Goal: Task Accomplishment & Management: Use online tool/utility

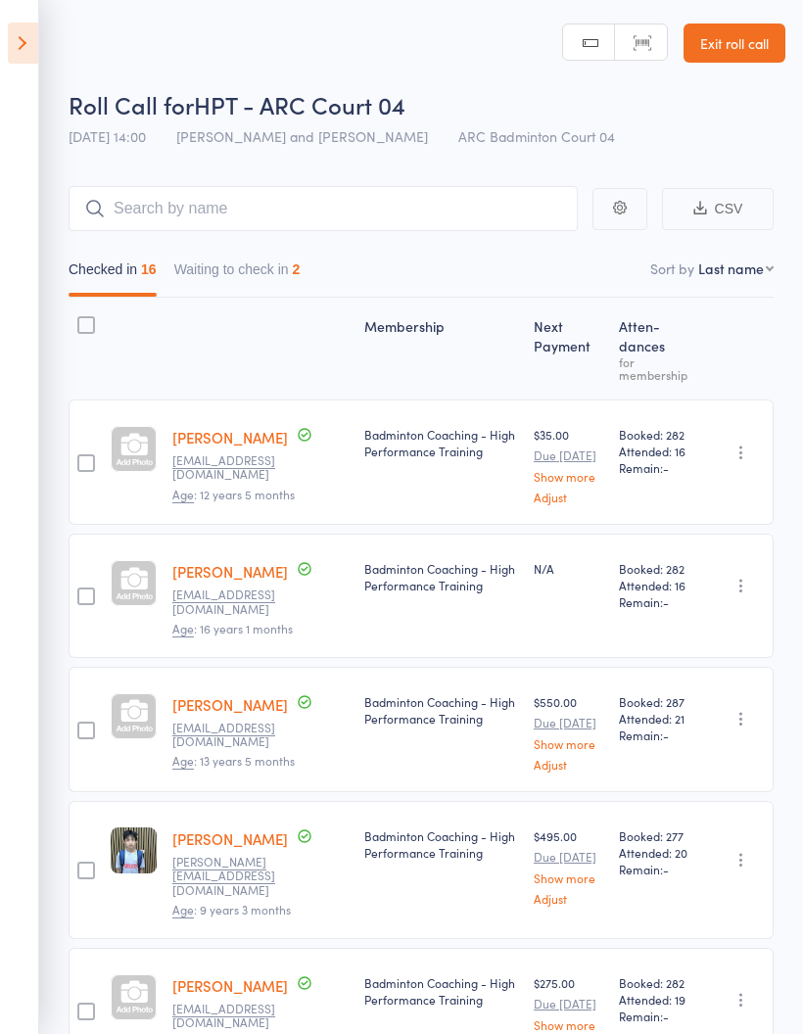
click at [32, 36] on icon at bounding box center [23, 43] width 30 height 41
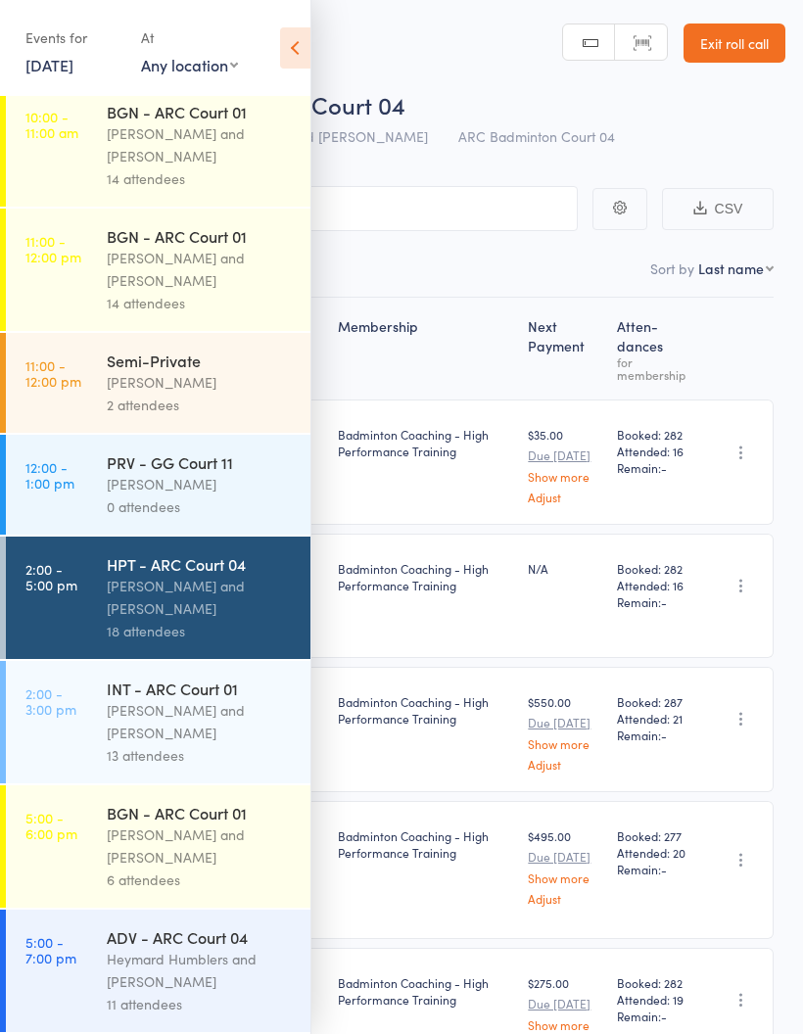
scroll to position [280, 0]
click at [201, 862] on div "[PERSON_NAME] and [PERSON_NAME]" at bounding box center [200, 846] width 187 height 45
click at [197, 852] on div "[PERSON_NAME] and [PERSON_NAME]" at bounding box center [200, 846] width 187 height 45
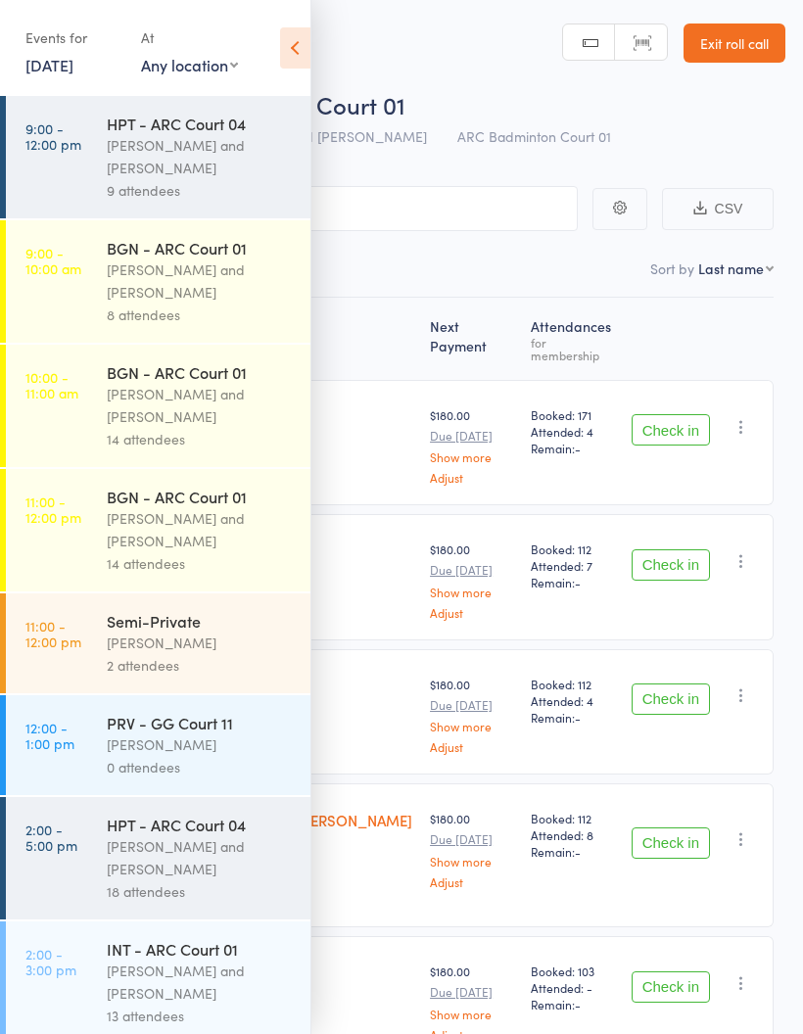
click at [308, 38] on icon at bounding box center [295, 47] width 30 height 41
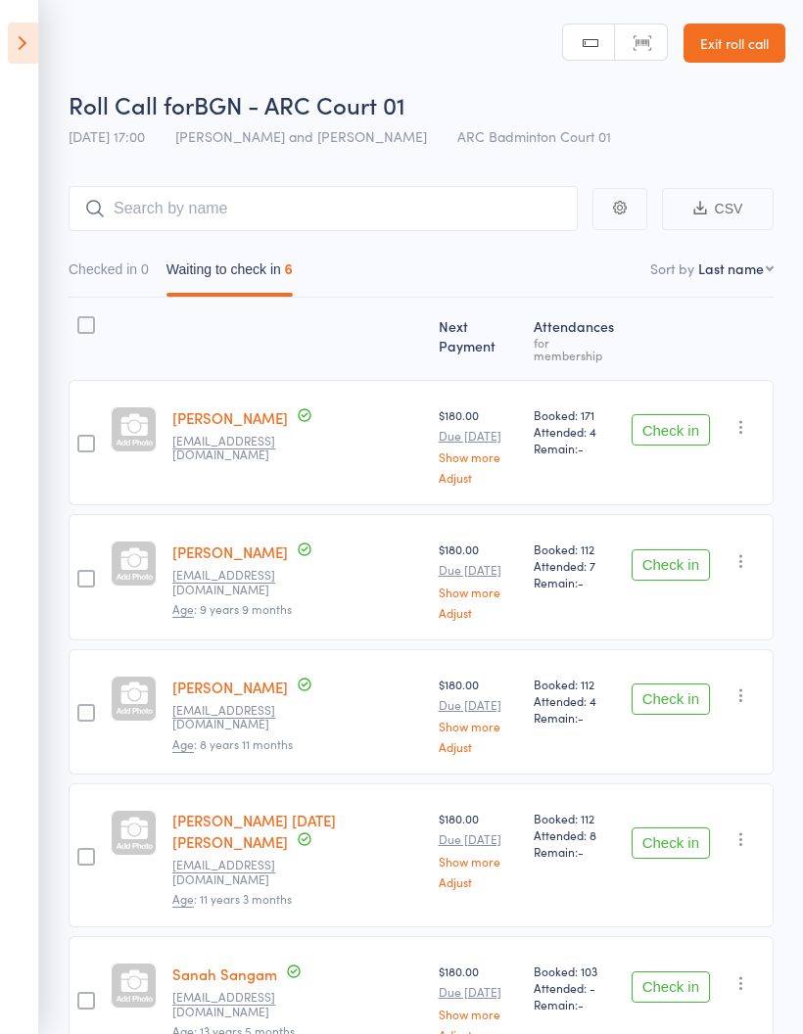
scroll to position [141, 0]
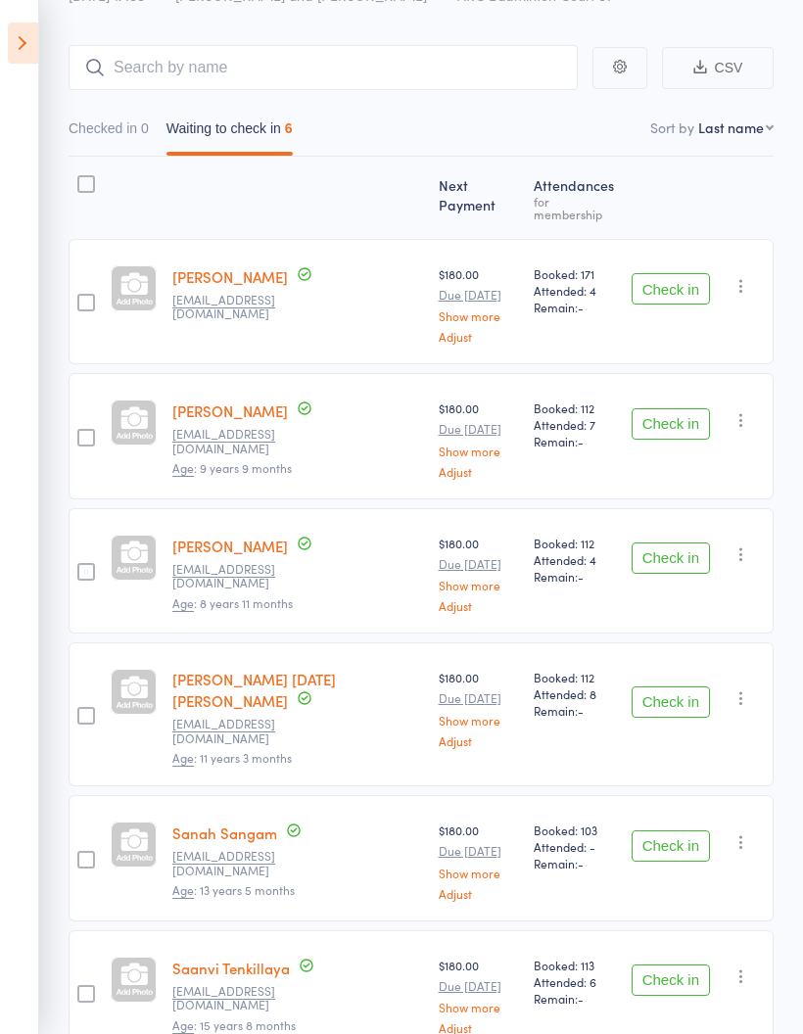
click at [670, 545] on button "Check in" at bounding box center [671, 557] width 78 height 31
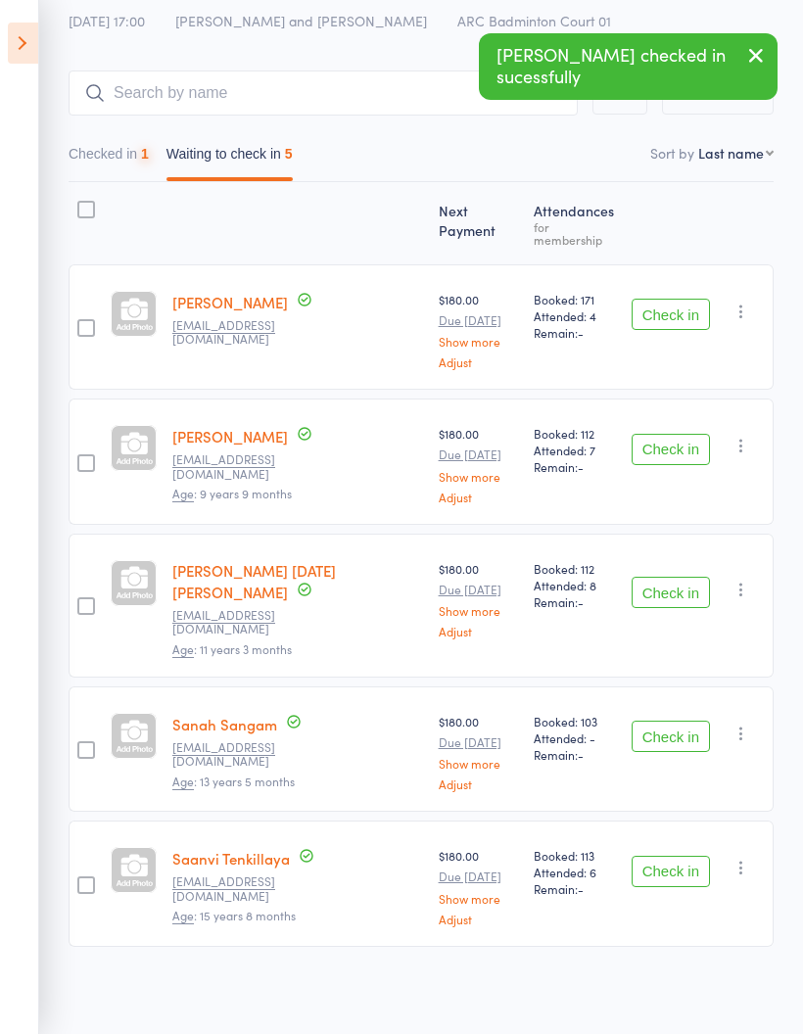
scroll to position [7, 0]
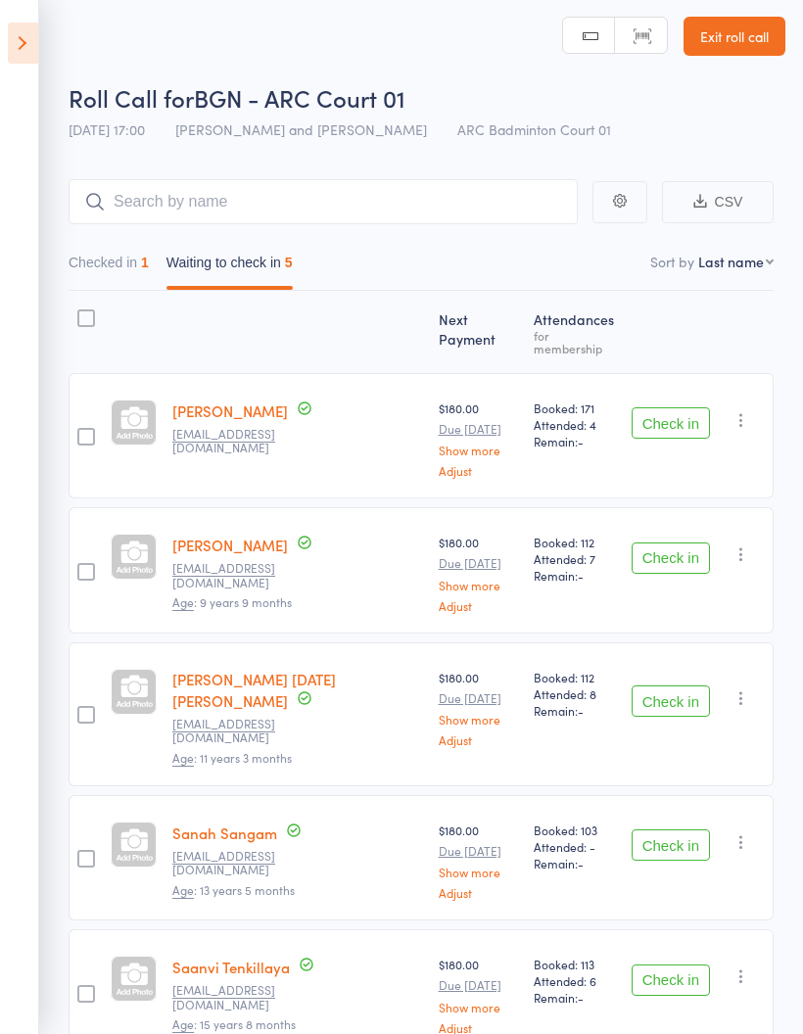
click at [12, 54] on icon at bounding box center [23, 43] width 30 height 41
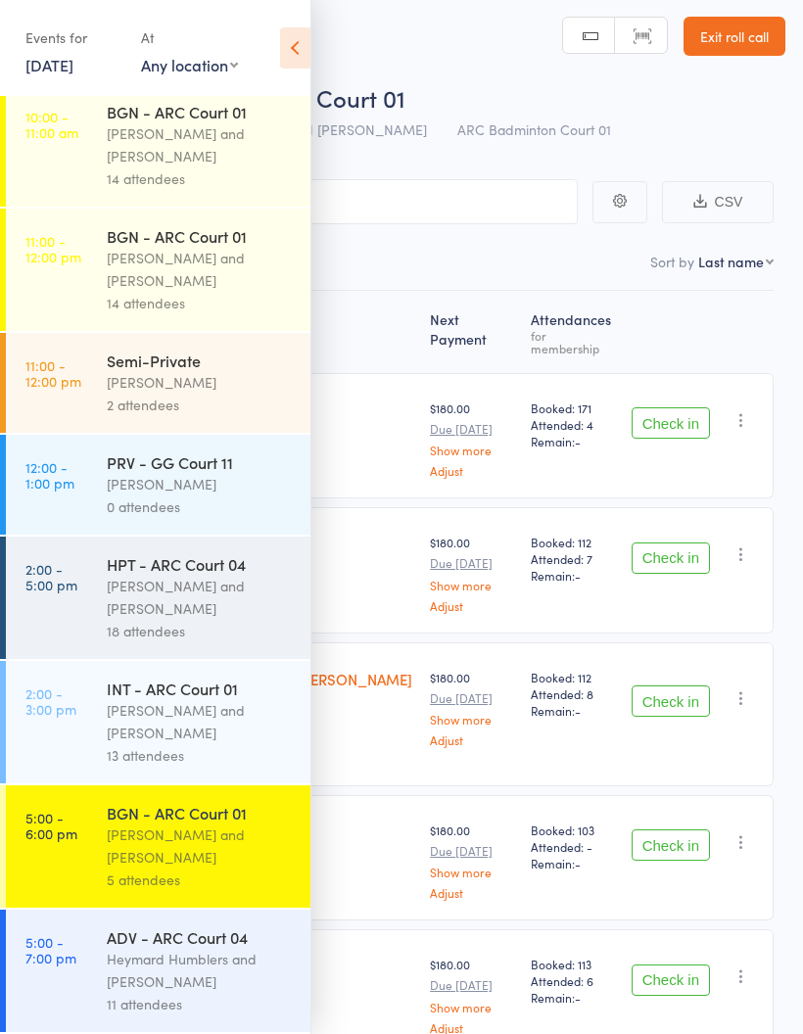
scroll to position [280, 0]
click at [191, 871] on div "5 attendees" at bounding box center [200, 880] width 187 height 23
click at [301, 59] on icon at bounding box center [295, 47] width 30 height 41
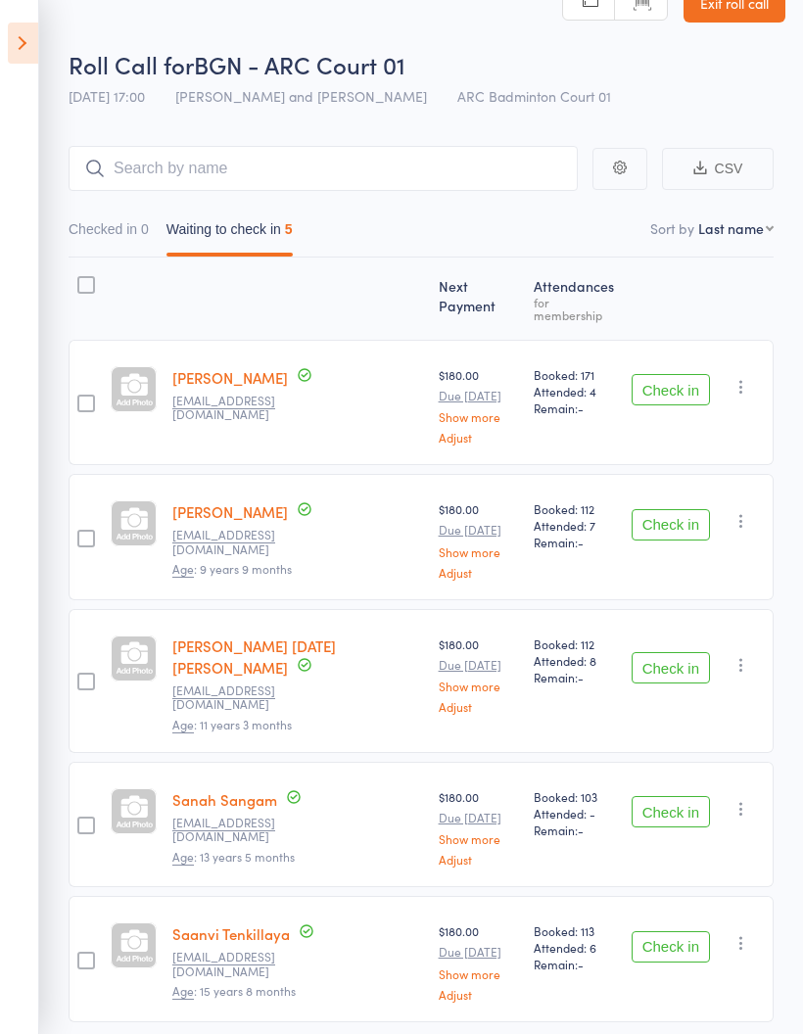
scroll to position [85, 0]
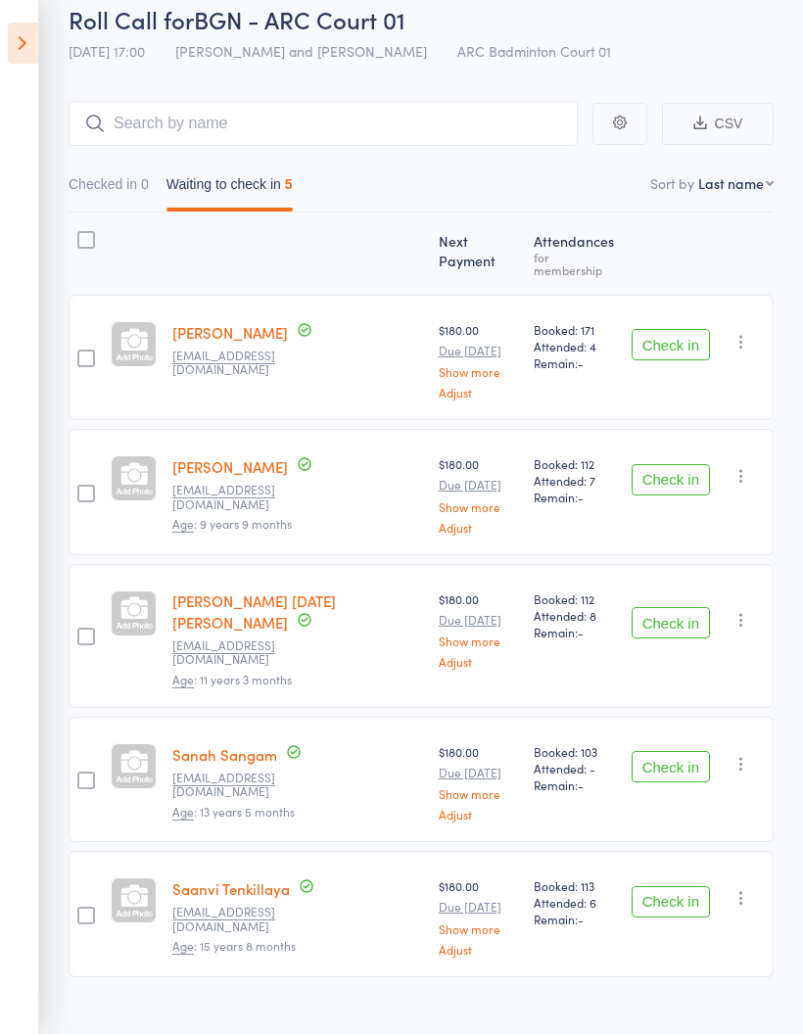
click at [643, 466] on button "Check in" at bounding box center [671, 479] width 78 height 31
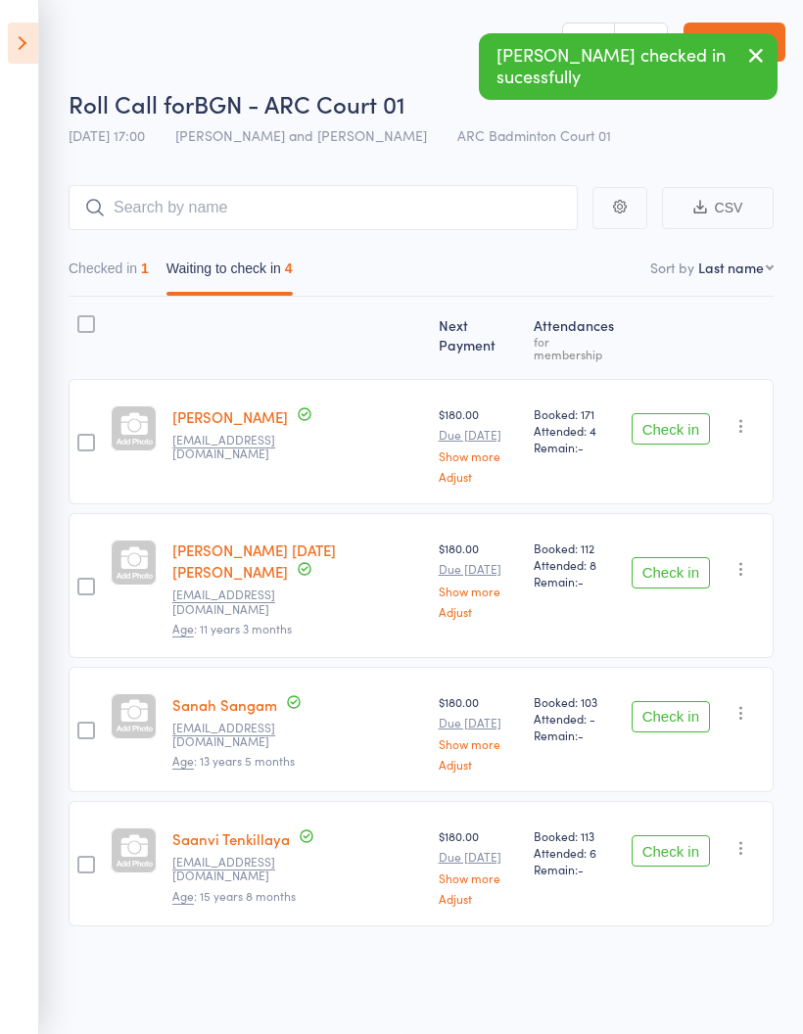
click at [665, 557] on button "Check in" at bounding box center [671, 572] width 78 height 31
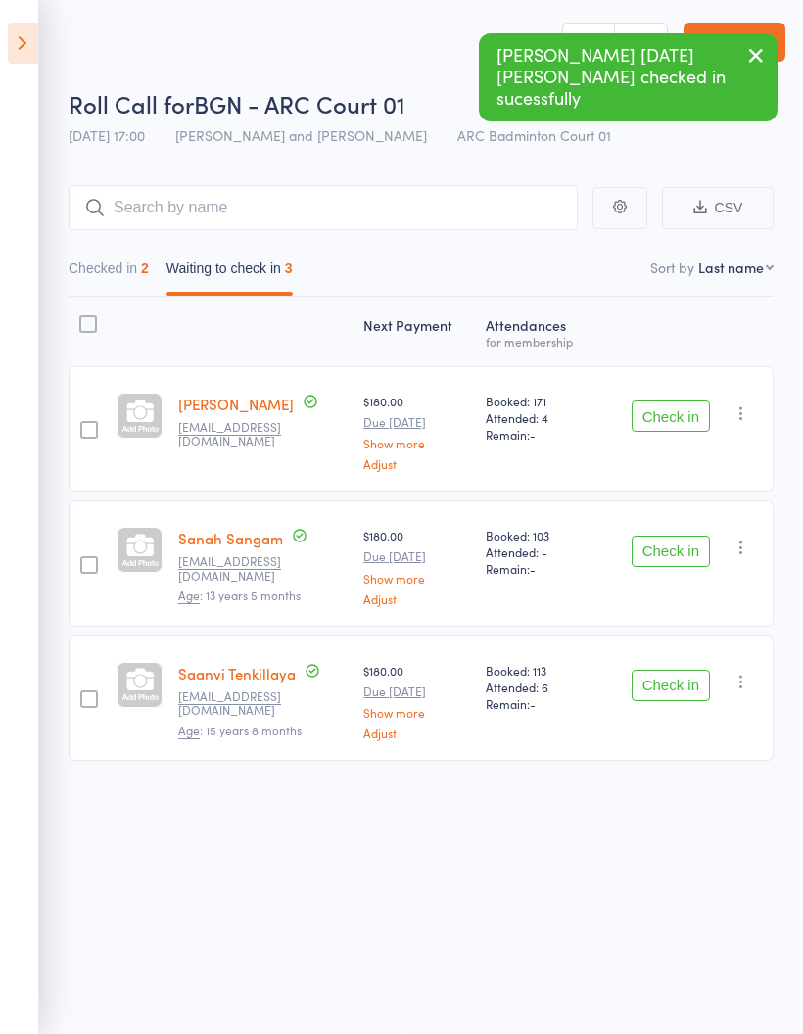
click at [649, 542] on button "Check in" at bounding box center [671, 551] width 78 height 31
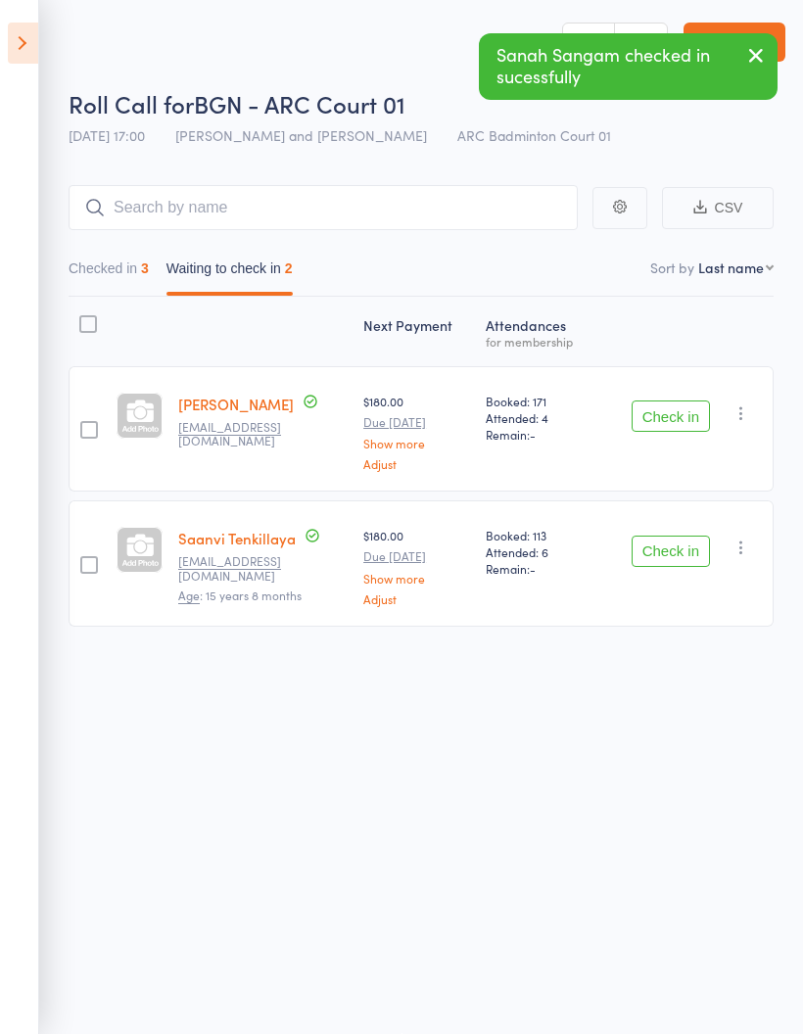
click at [666, 547] on button "Check in" at bounding box center [671, 551] width 78 height 31
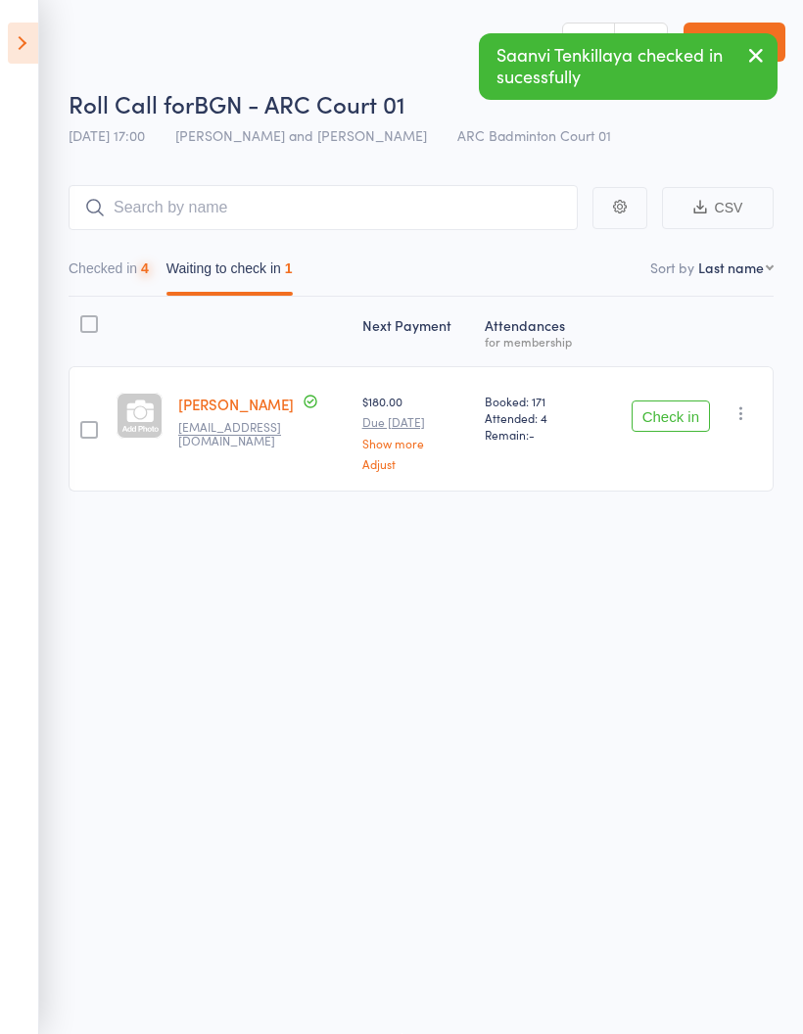
click at [104, 258] on button "Checked in 4" at bounding box center [109, 273] width 80 height 45
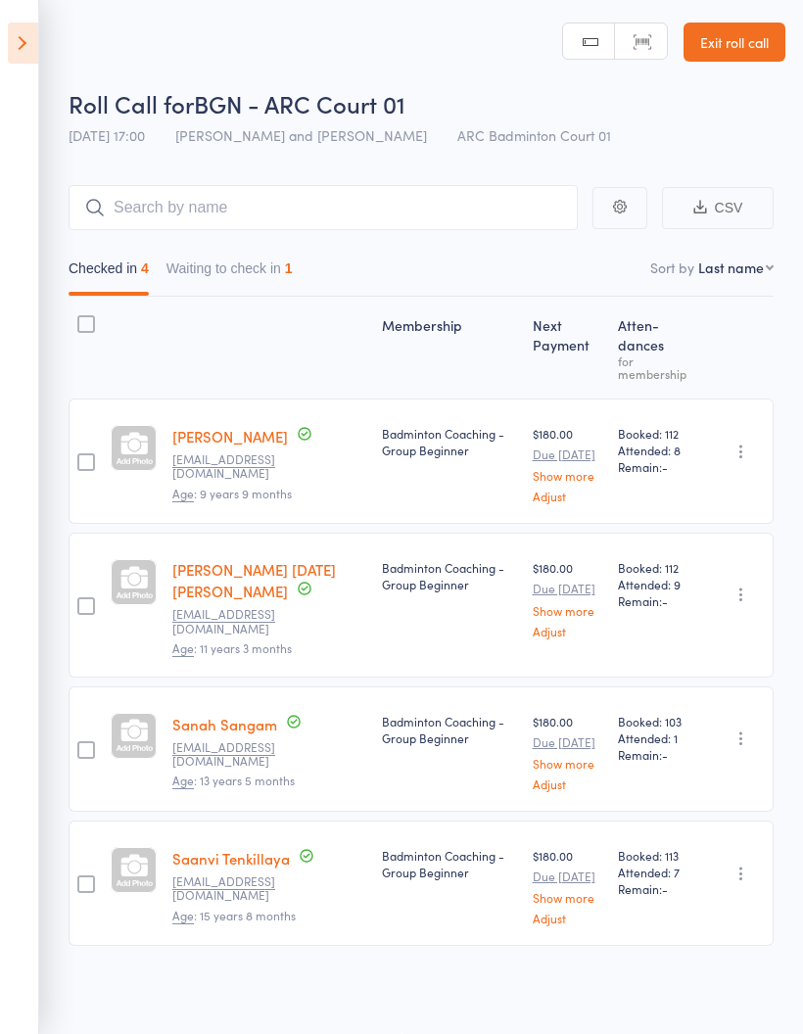
click at [229, 267] on button "Waiting to check in 1" at bounding box center [229, 273] width 126 height 45
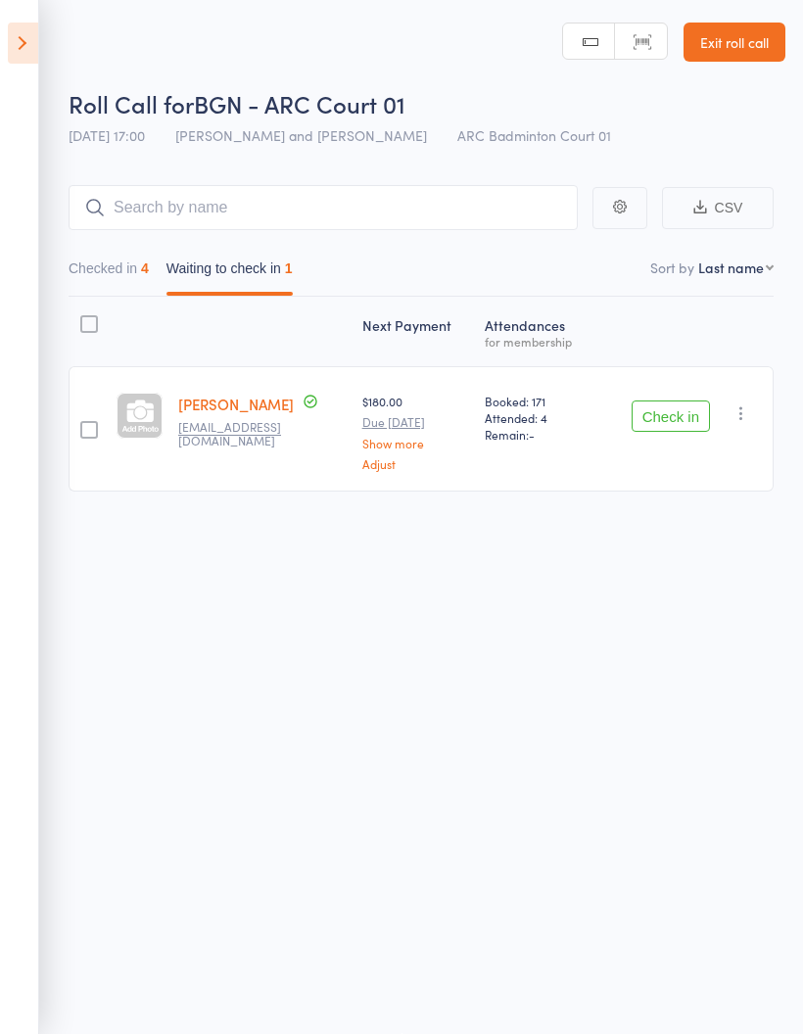
click at [112, 275] on button "Checked in 4" at bounding box center [109, 273] width 80 height 45
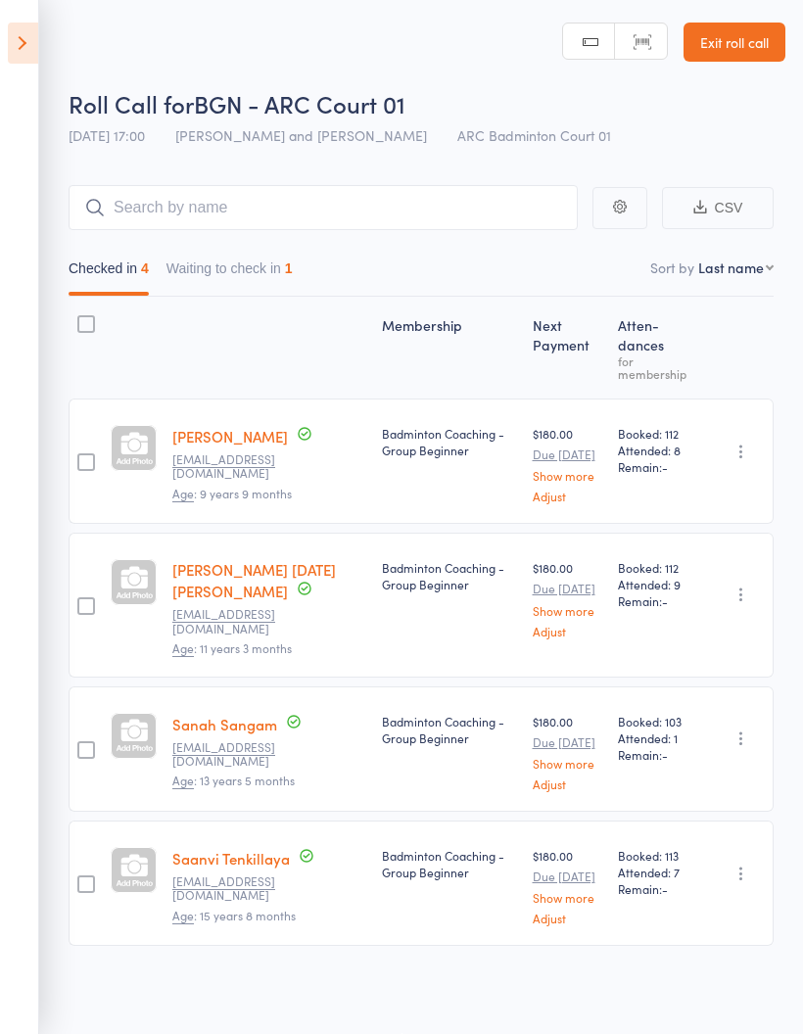
click at [34, 41] on icon at bounding box center [23, 43] width 30 height 41
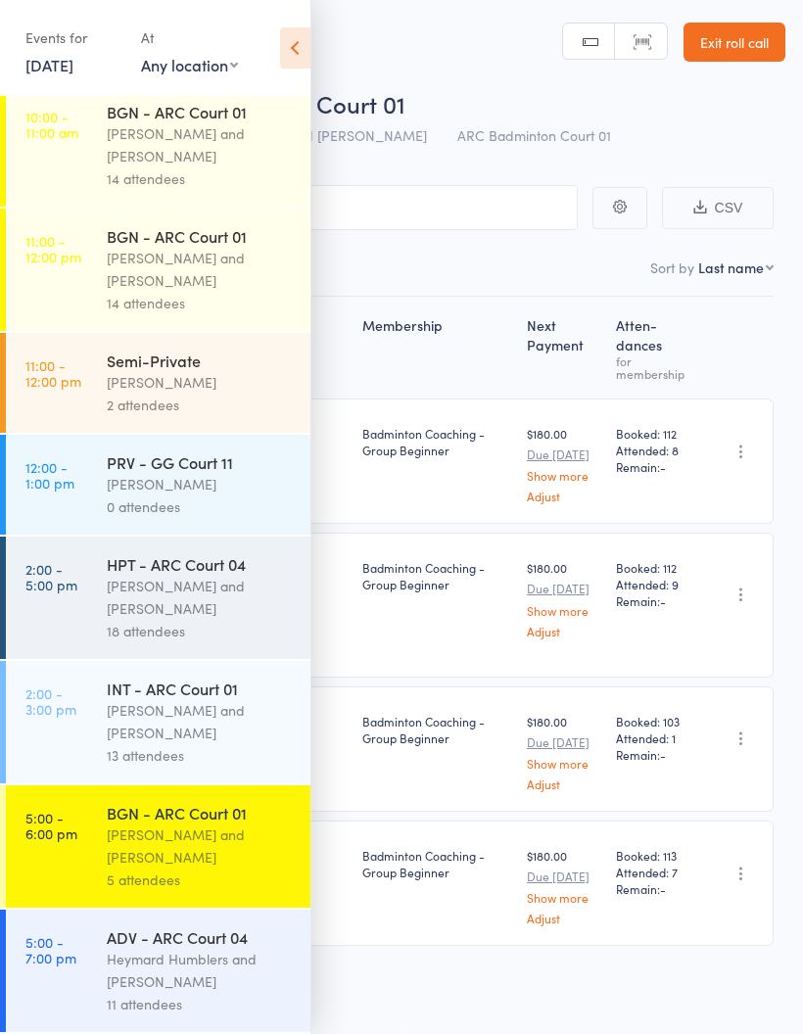
click at [37, 965] on time "5:00 - 7:00 pm" at bounding box center [50, 949] width 51 height 31
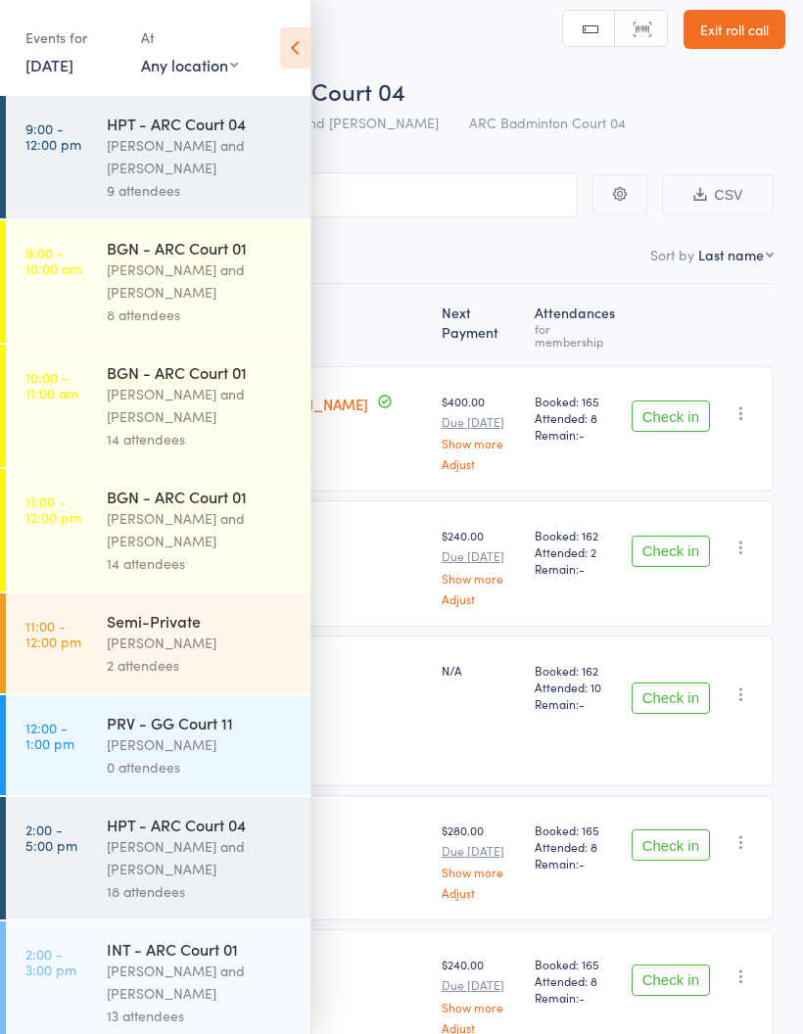
click at [304, 52] on icon at bounding box center [295, 47] width 30 height 41
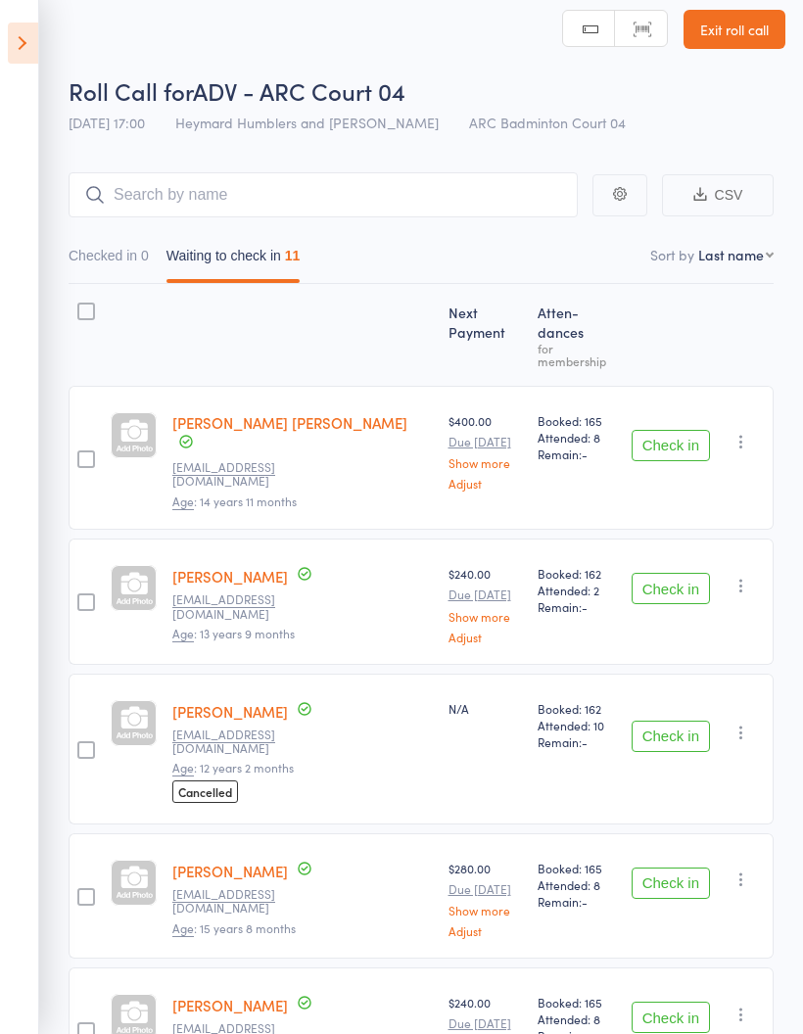
click at [109, 273] on button "Checked in 0" at bounding box center [109, 260] width 80 height 45
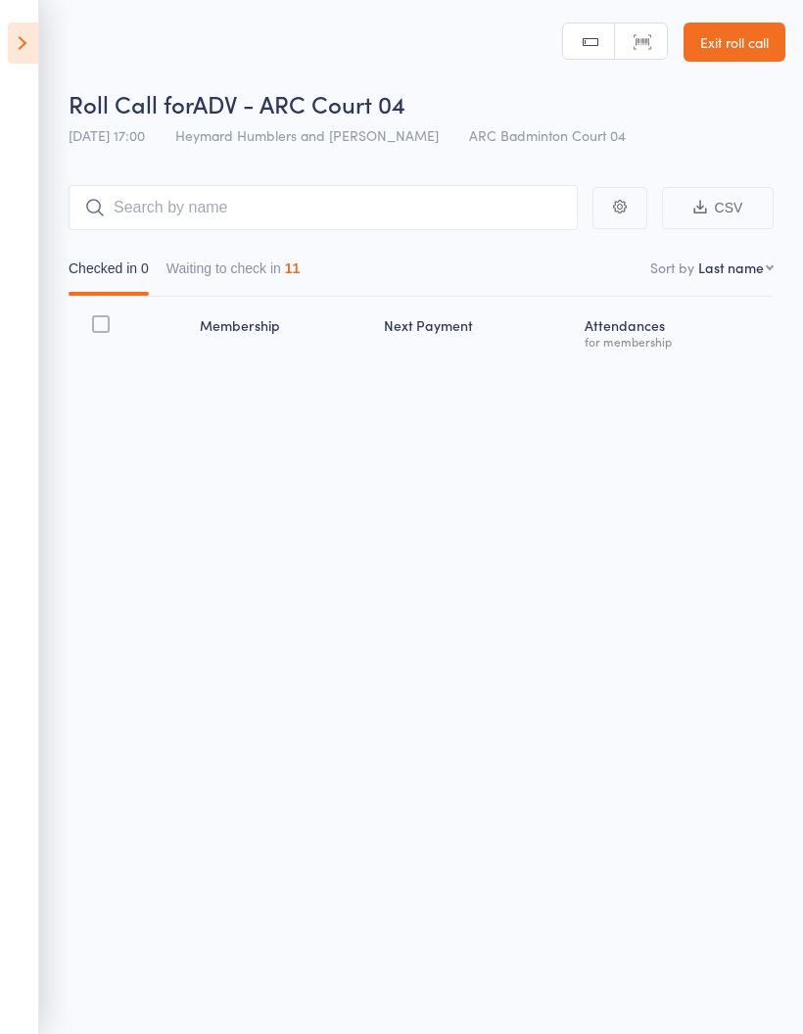
click at [271, 255] on button "Waiting to check in 11" at bounding box center [233, 273] width 134 height 45
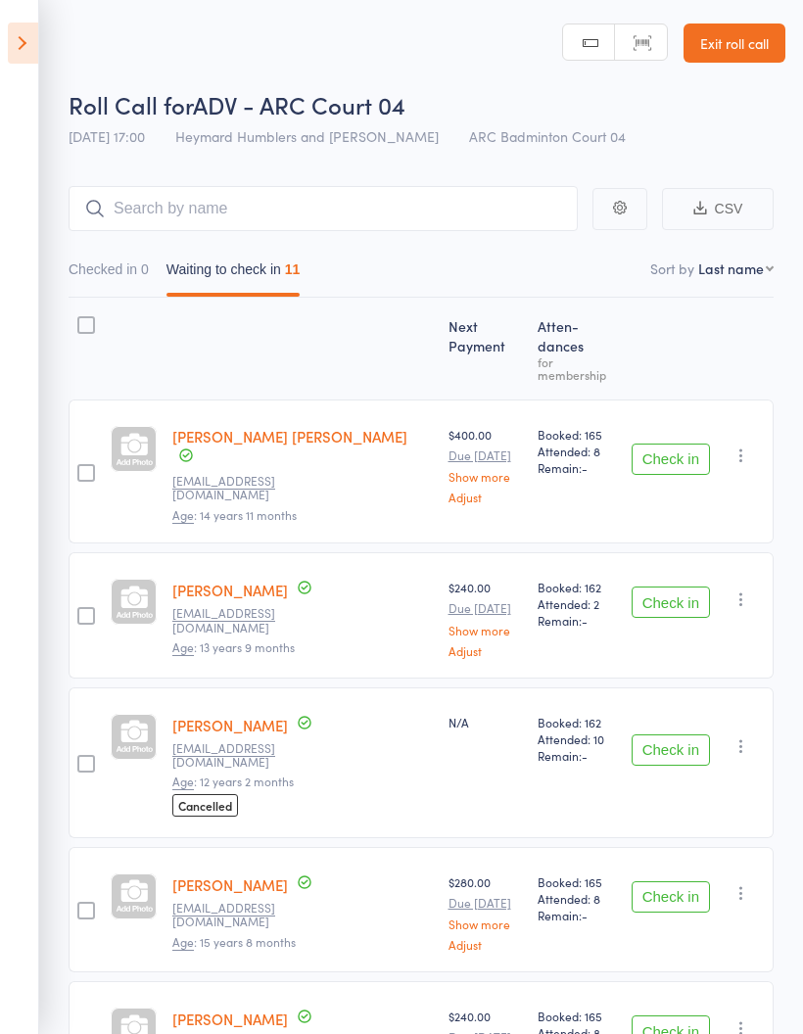
click at [672, 444] on button "Check in" at bounding box center [671, 459] width 78 height 31
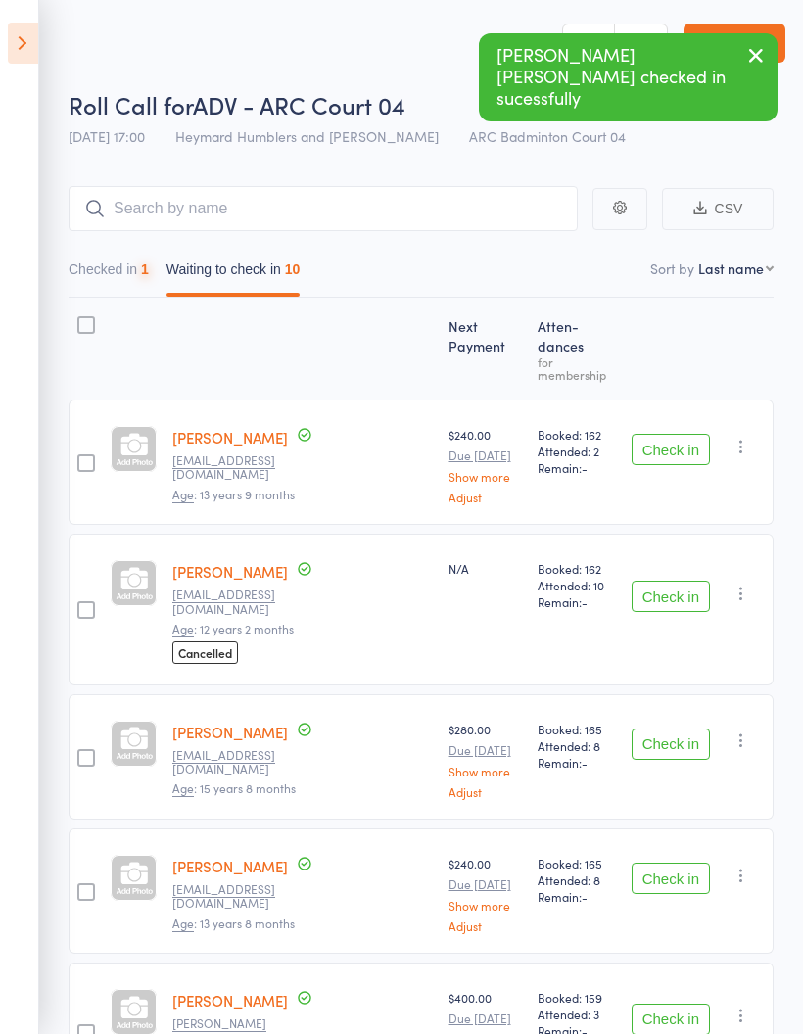
click at [676, 434] on button "Check in" at bounding box center [671, 449] width 78 height 31
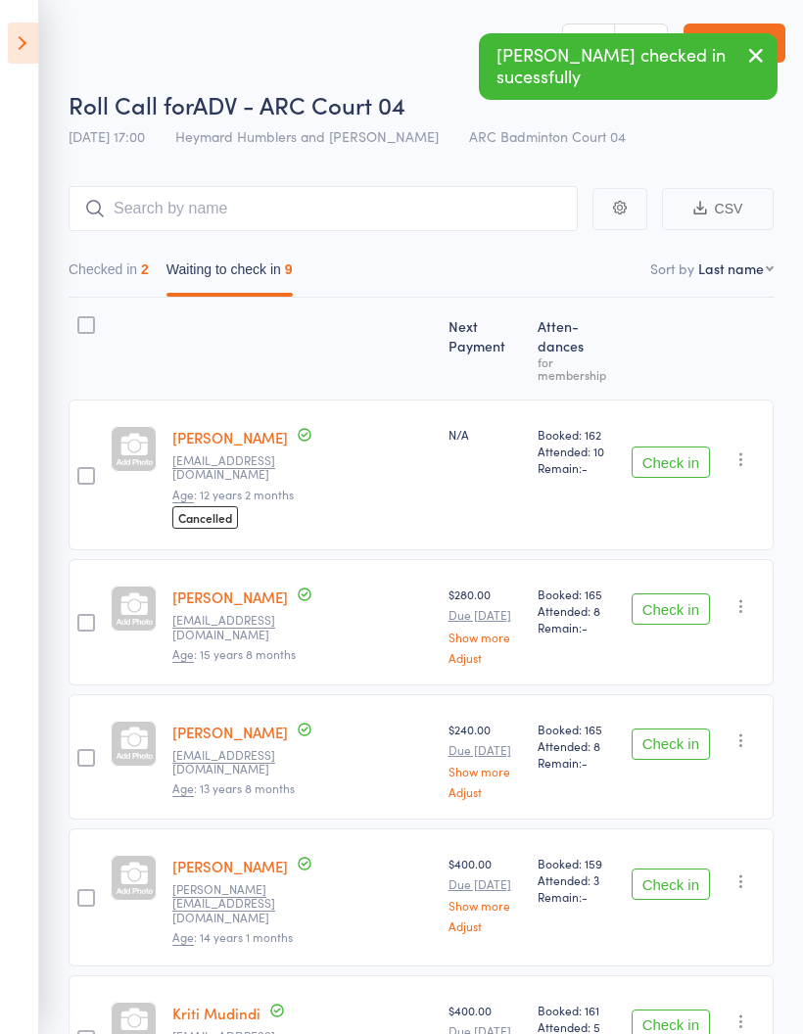
click at [674, 447] on button "Check in" at bounding box center [671, 462] width 78 height 31
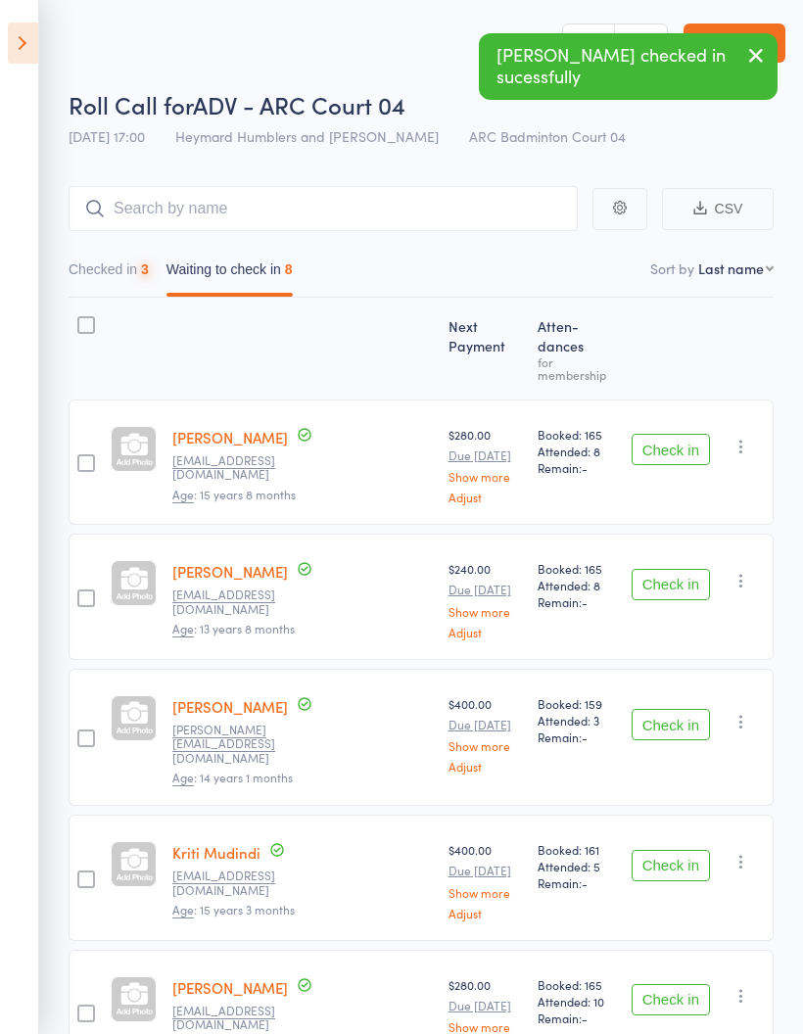
click at [682, 434] on button "Check in" at bounding box center [671, 449] width 78 height 31
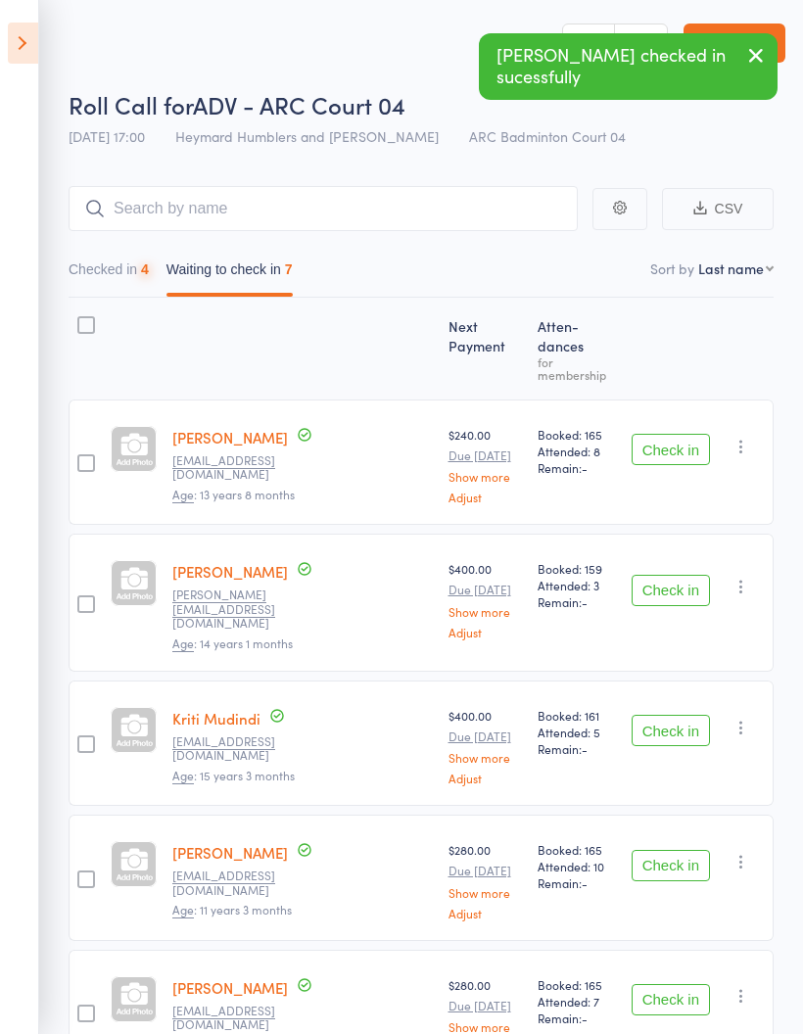
click at [687, 434] on button "Check in" at bounding box center [671, 449] width 78 height 31
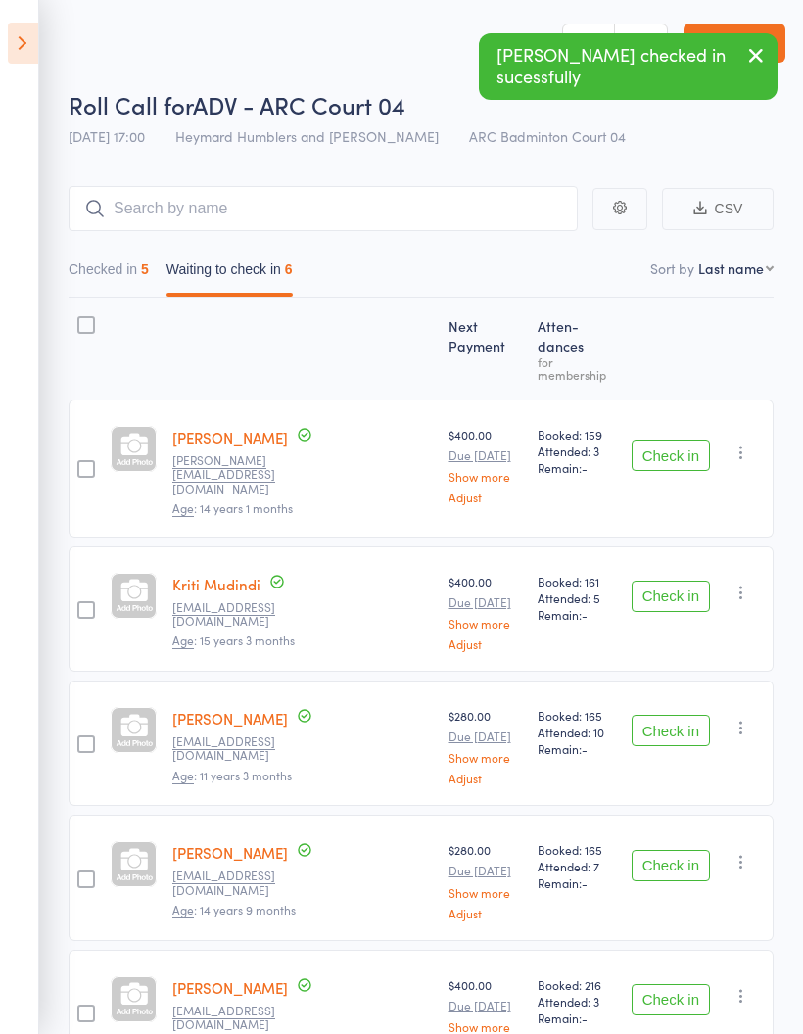
click at [690, 440] on button "Check in" at bounding box center [671, 455] width 78 height 31
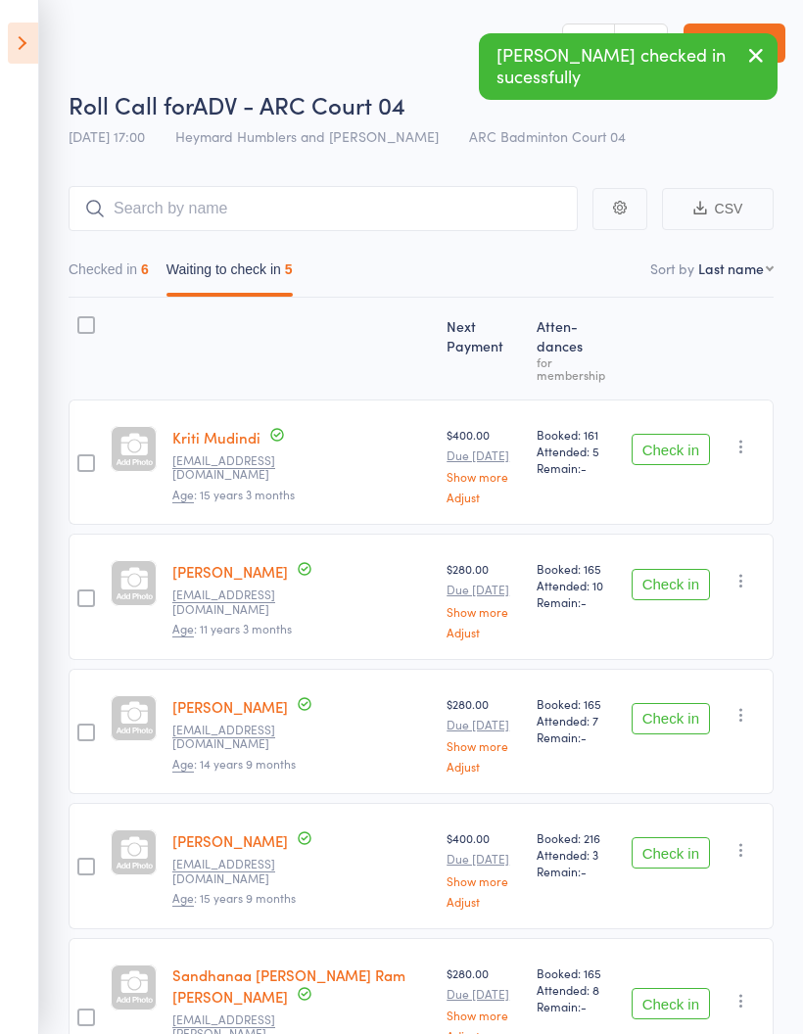
click at [661, 434] on button "Check in" at bounding box center [671, 449] width 78 height 31
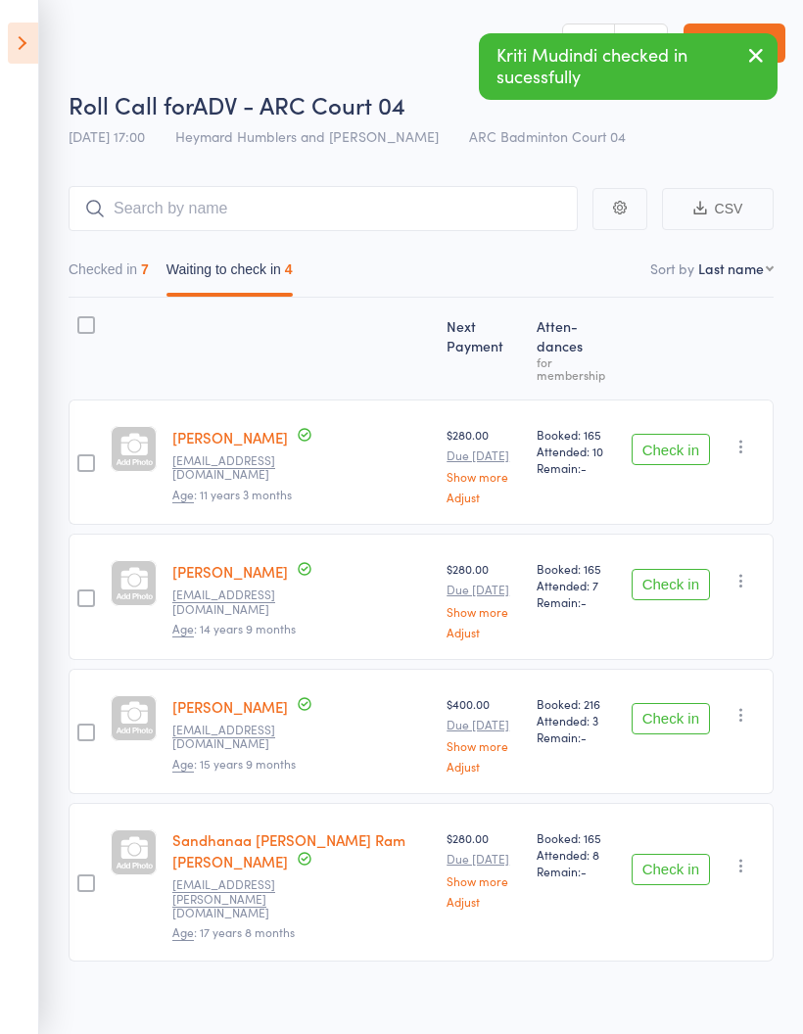
click at [681, 434] on button "Check in" at bounding box center [671, 449] width 78 height 31
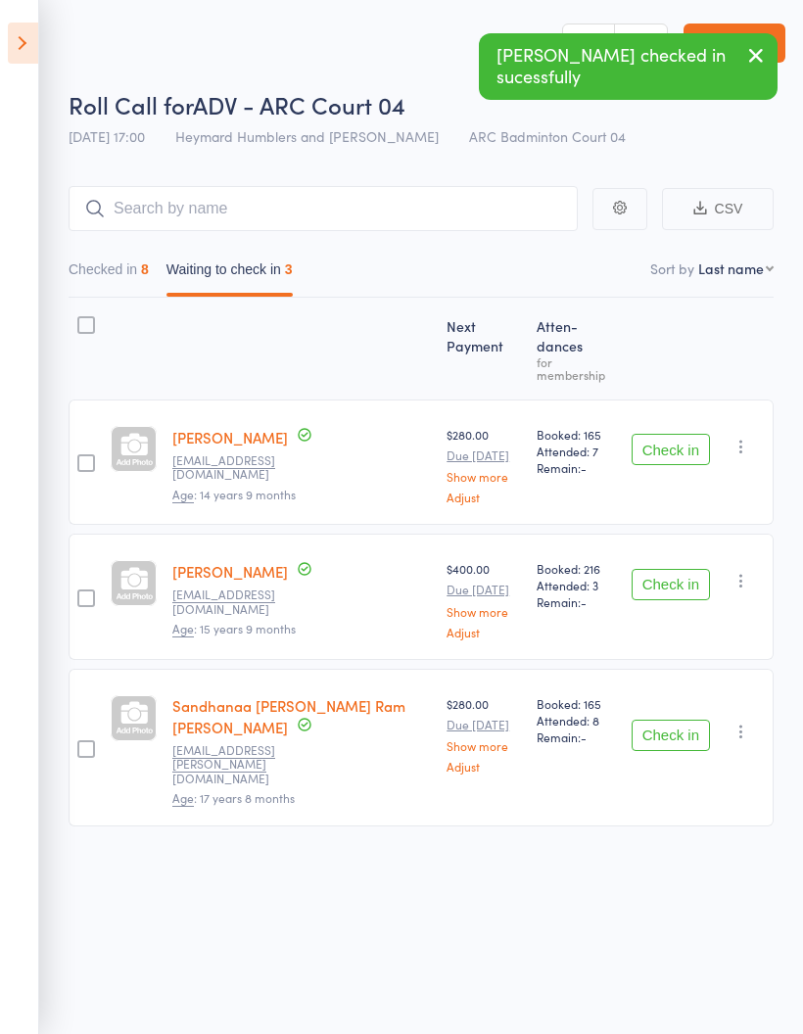
click at [690, 434] on button "Check in" at bounding box center [671, 449] width 78 height 31
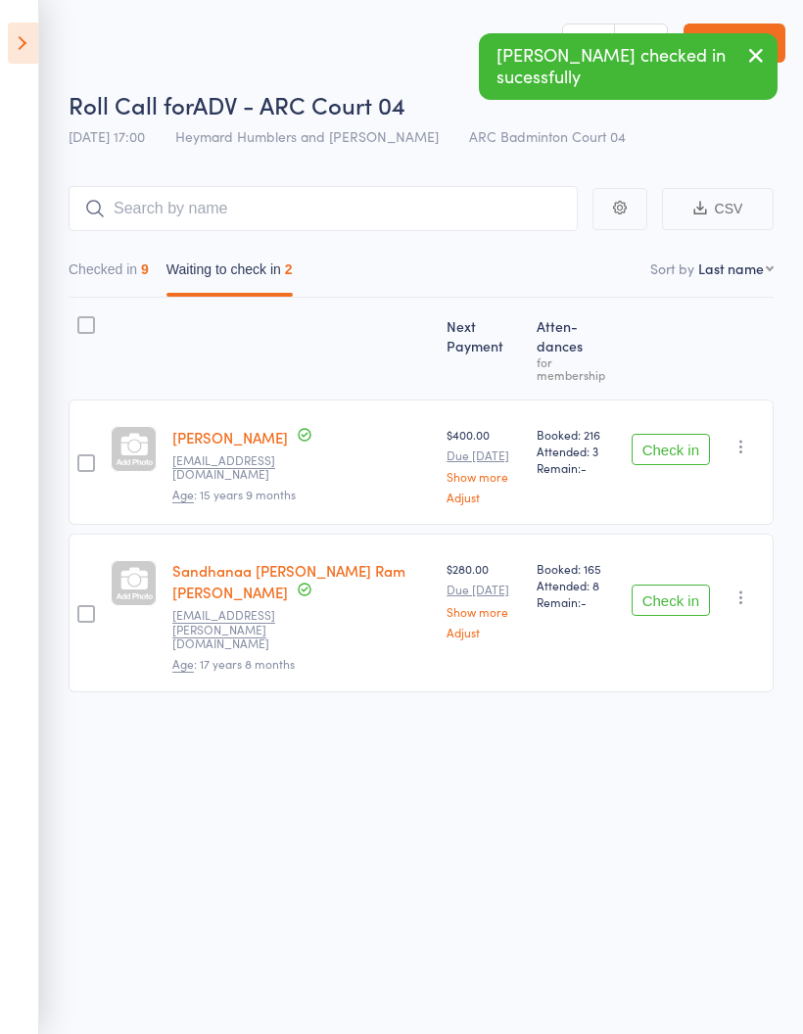
click at [672, 434] on button "Check in" at bounding box center [671, 449] width 78 height 31
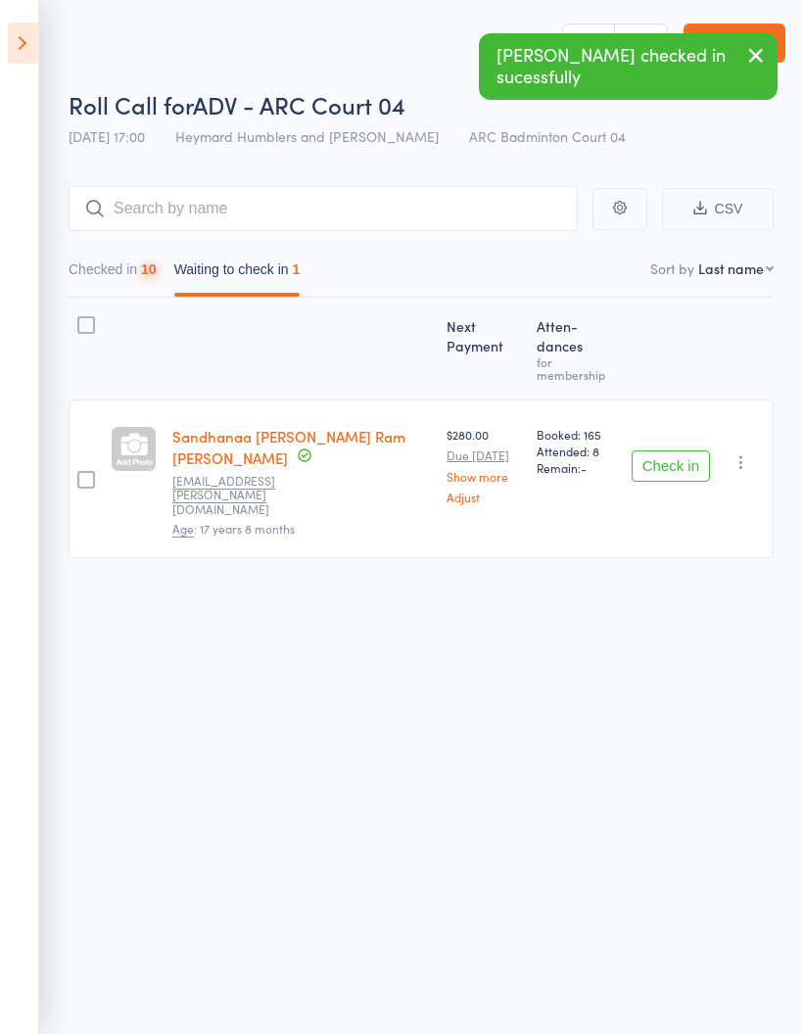
click at [685, 450] on button "Check in" at bounding box center [671, 465] width 78 height 31
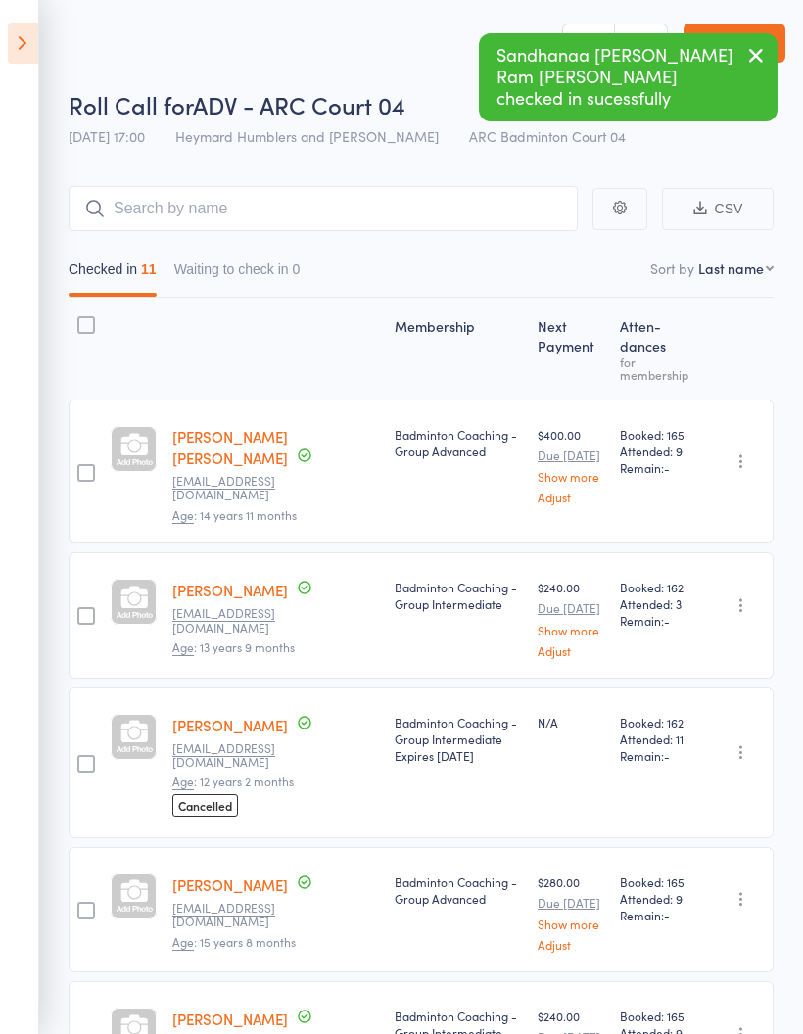
click at [277, 267] on button "Waiting to check in 0" at bounding box center [237, 274] width 126 height 45
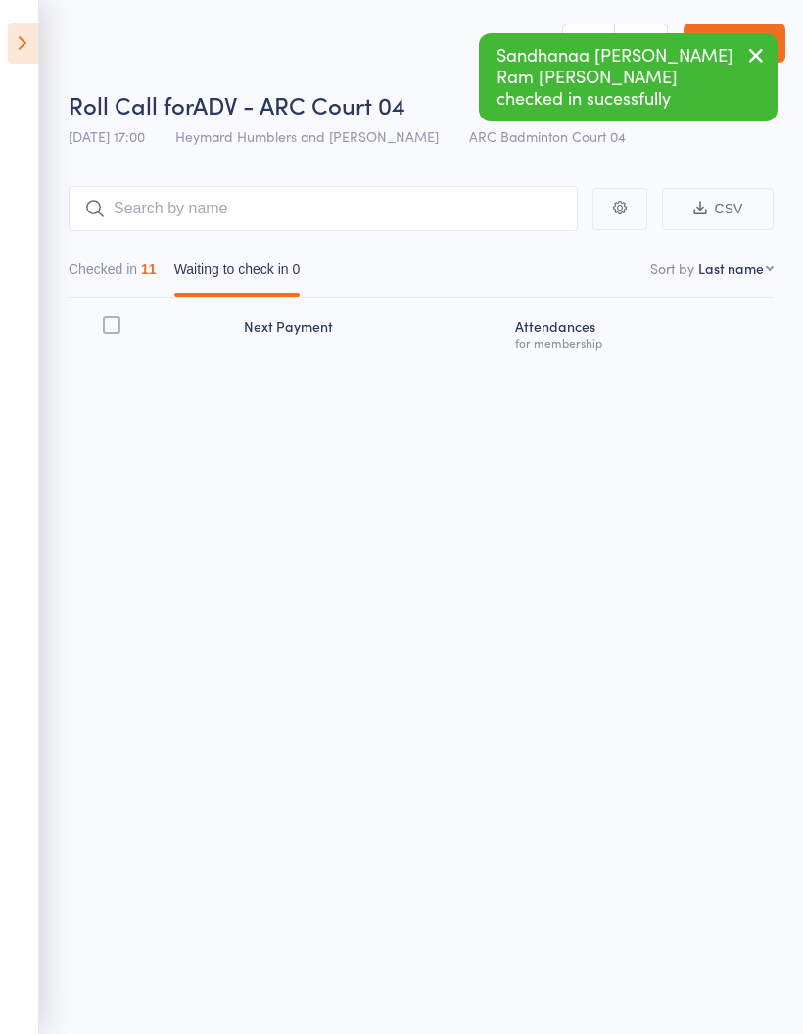
click at [137, 277] on button "Checked in 11" at bounding box center [113, 274] width 88 height 45
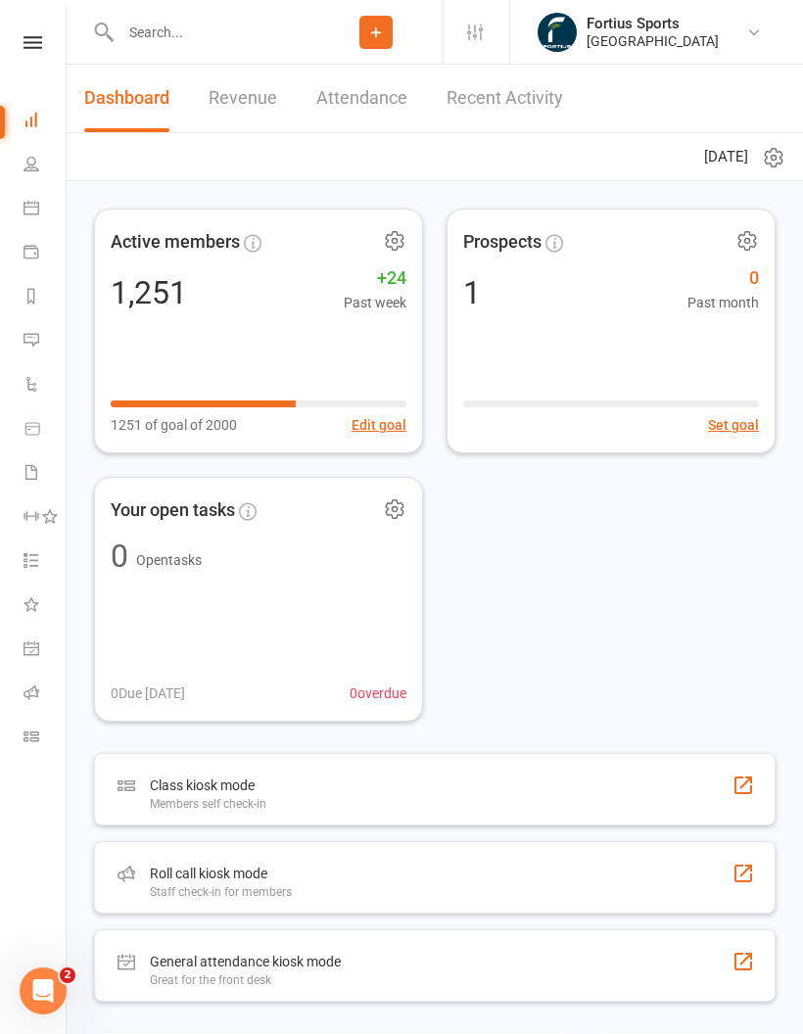
click at [200, 30] on input "text" at bounding box center [212, 32] width 195 height 27
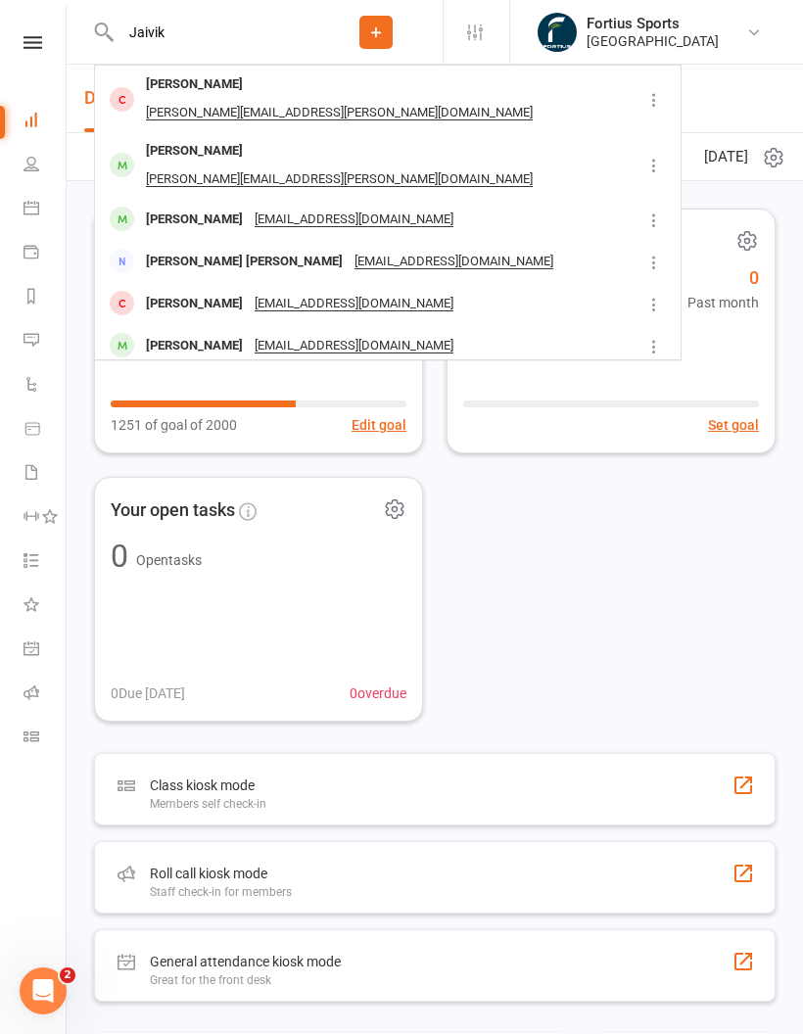
type input "Jaivik"
click at [203, 137] on div "Jaivik Divvela" at bounding box center [194, 151] width 109 height 28
